Goal: Task Accomplishment & Management: Manage account settings

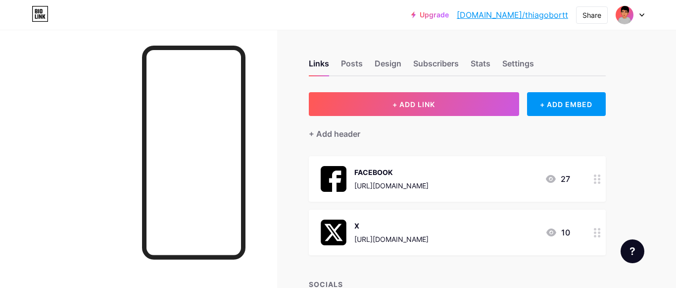
click at [537, 15] on link "[DOMAIN_NAME]/thiagobortt" at bounding box center [512, 15] width 111 height 12
click at [625, 15] on img at bounding box center [625, 15] width 16 height 16
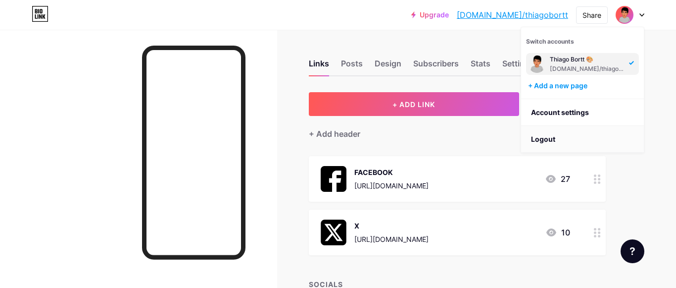
click at [568, 137] on li "Logout" at bounding box center [582, 139] width 123 height 27
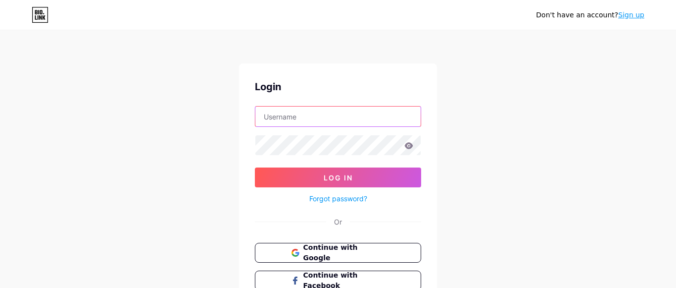
click at [345, 117] on input "text" at bounding box center [337, 116] width 165 height 20
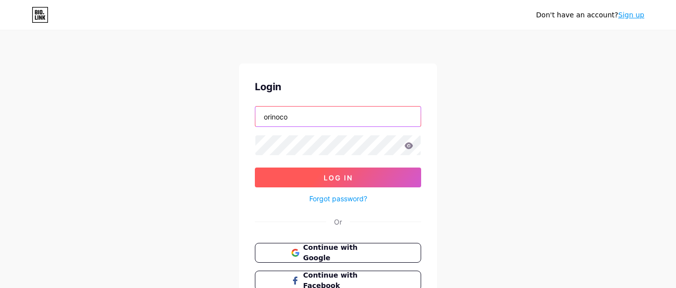
type input "orinoco"
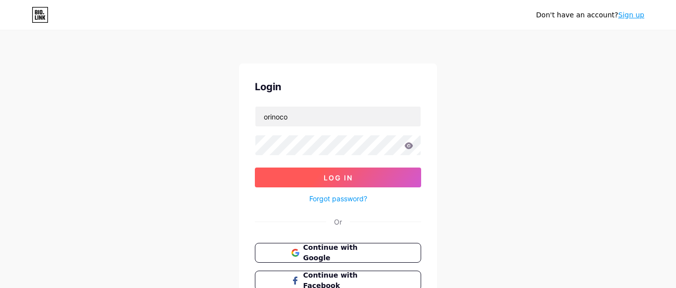
click at [326, 186] on button "Log In" at bounding box center [338, 177] width 166 height 20
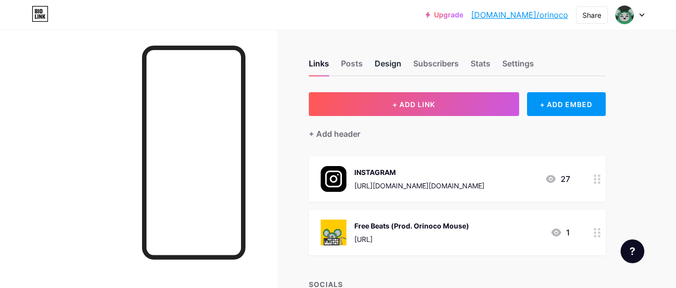
click at [390, 64] on div "Design" at bounding box center [388, 66] width 27 height 18
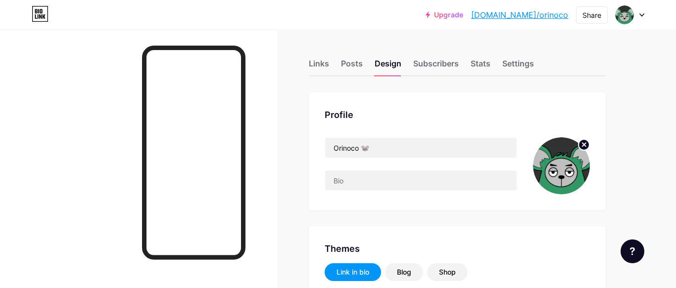
click at [584, 142] on circle at bounding box center [584, 144] width 11 height 11
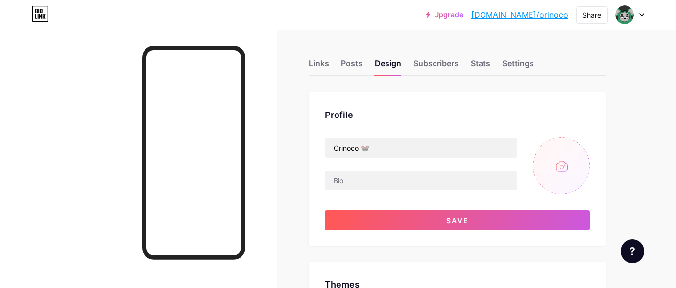
click at [559, 167] on input "file" at bounding box center [561, 165] width 57 height 57
type input "#ffffff"
type input "#008040"
type input "#000000"
type input "C:\fakepath\Sem título2.png"
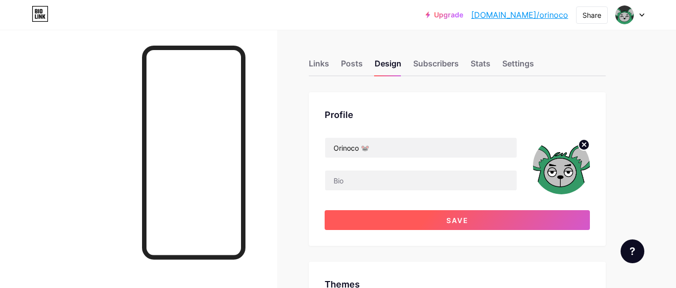
click at [460, 218] on span "Save" at bounding box center [458, 220] width 22 height 8
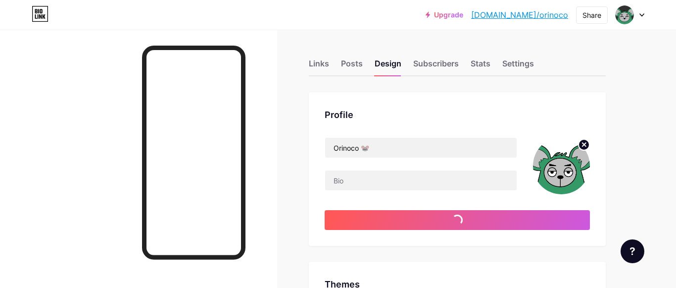
type input "#ffffff"
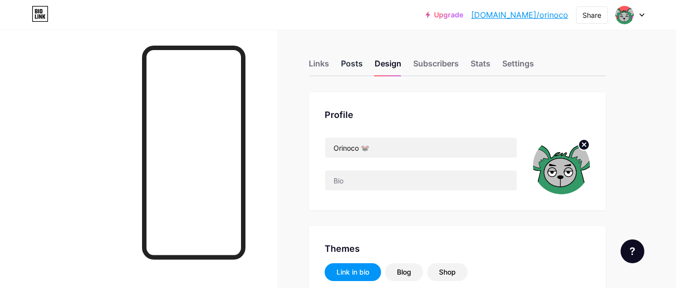
click at [351, 67] on div "Posts" at bounding box center [352, 66] width 22 height 18
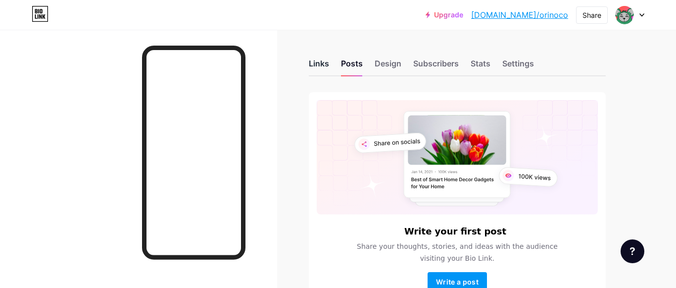
click at [322, 69] on div "Links" at bounding box center [319, 66] width 20 height 18
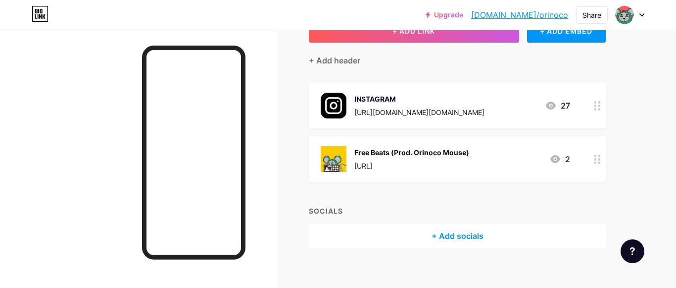
scroll to position [82, 0]
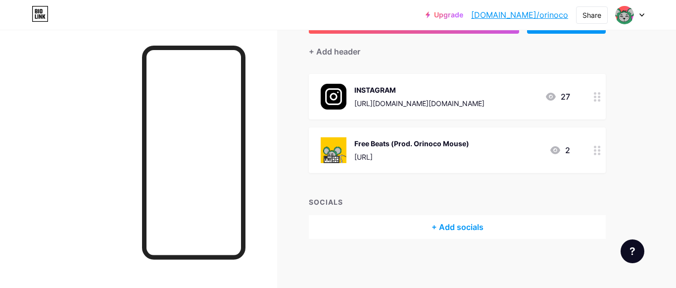
click at [599, 150] on circle at bounding box center [599, 150] width 2 height 2
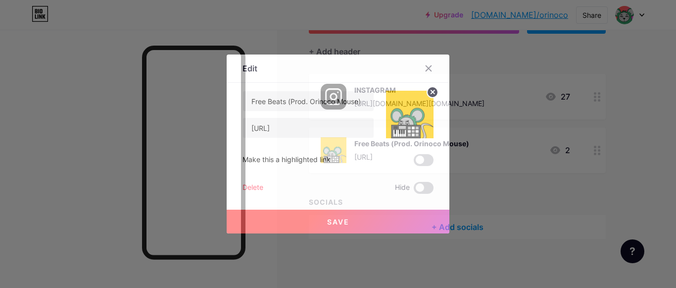
click at [433, 93] on circle at bounding box center [432, 92] width 11 height 11
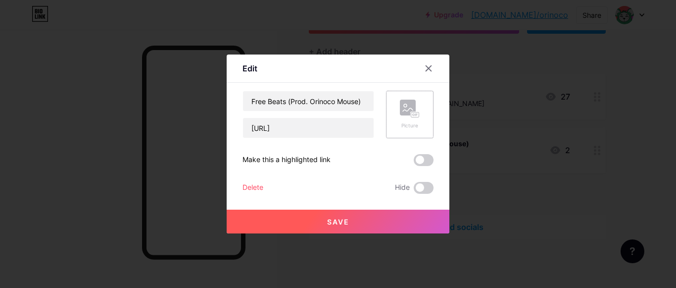
click at [410, 109] on rect at bounding box center [408, 108] width 16 height 16
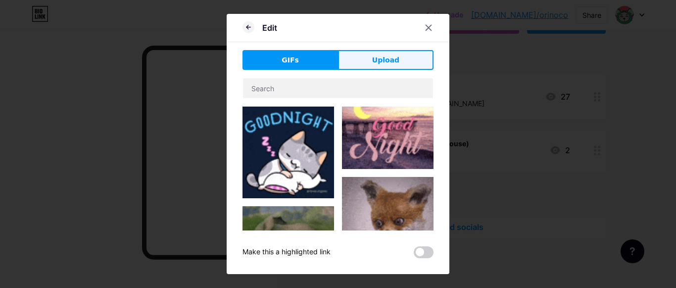
click at [361, 60] on button "Upload" at bounding box center [386, 60] width 96 height 20
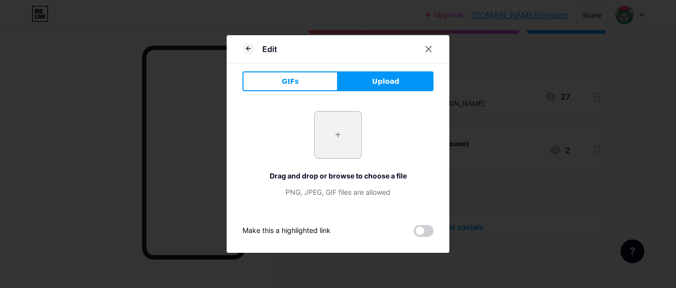
click at [335, 140] on input "file" at bounding box center [338, 134] width 47 height 47
type input "C:\fakepath\art.png"
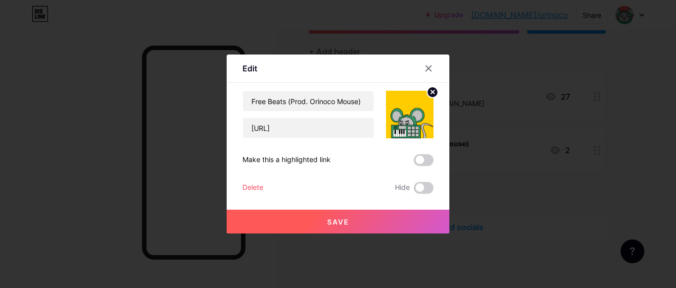
click at [339, 222] on span "Save" at bounding box center [338, 221] width 22 height 8
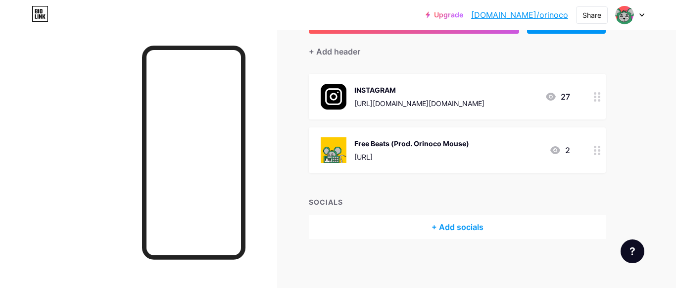
scroll to position [0, 0]
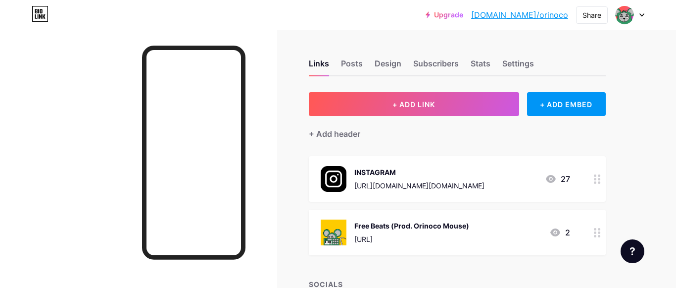
click at [521, 18] on link "[DOMAIN_NAME]/orinoco" at bounding box center [519, 15] width 97 height 12
click at [527, 18] on link "[DOMAIN_NAME]/orinoco" at bounding box center [519, 15] width 97 height 12
